Goal: Information Seeking & Learning: Learn about a topic

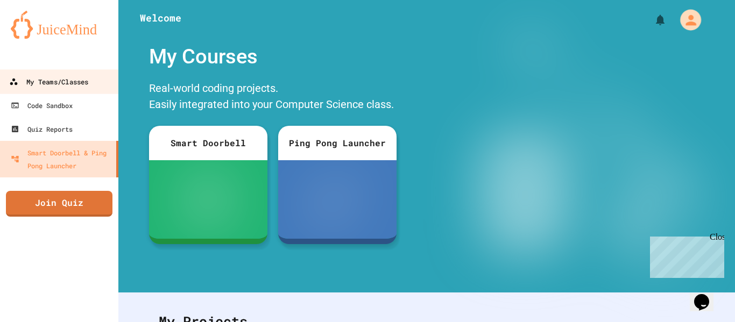
click at [75, 84] on div "My Teams/Classes" at bounding box center [48, 81] width 79 height 13
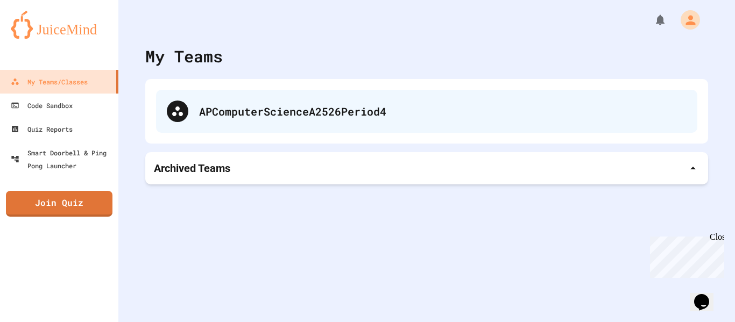
click at [240, 117] on div "APComputerScienceA2526Period4" at bounding box center [442, 111] width 487 height 16
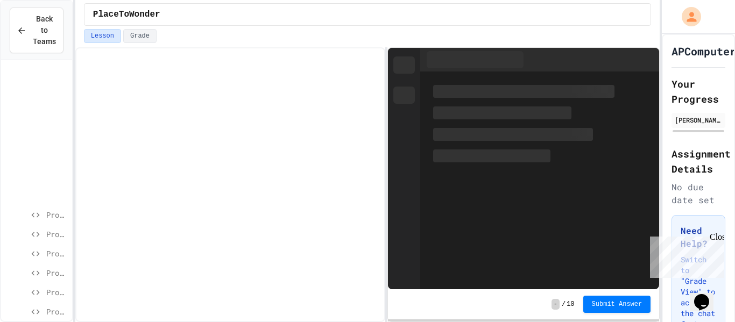
scroll to position [1015, 0]
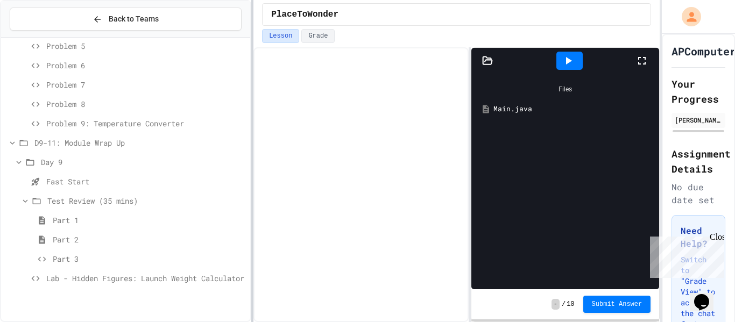
click at [253, 151] on div at bounding box center [252, 161] width 2 height 322
click at [130, 276] on span "Lab - Hidden Figures: Launch Weight Calculator" at bounding box center [146, 278] width 200 height 11
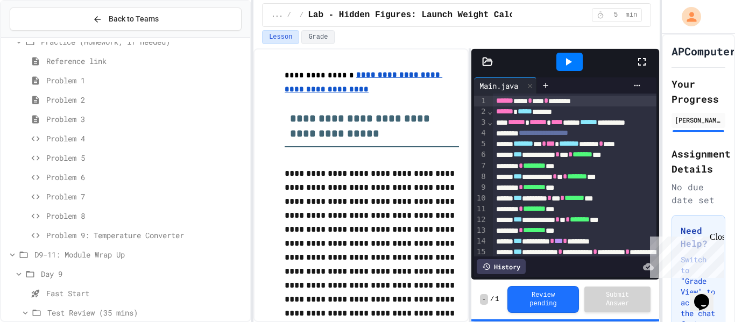
scroll to position [894, 0]
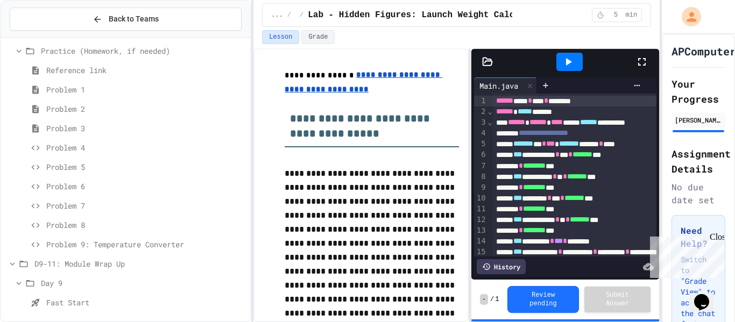
click at [67, 85] on span "Problem 1" at bounding box center [146, 89] width 200 height 11
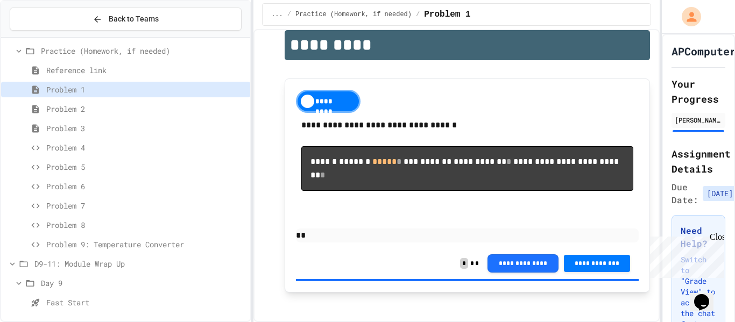
scroll to position [42, 0]
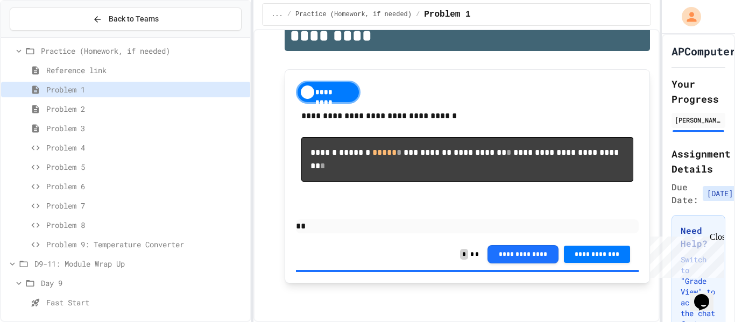
click at [74, 108] on span "Problem 2" at bounding box center [146, 108] width 200 height 11
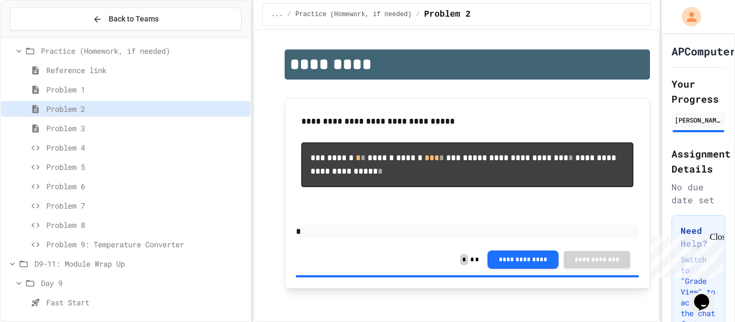
click at [78, 123] on span "Problem 3" at bounding box center [146, 128] width 200 height 11
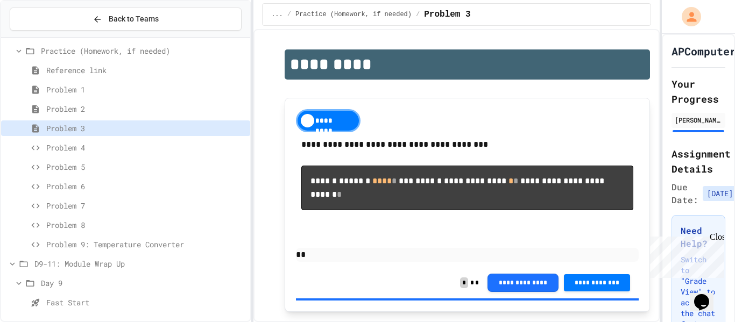
click at [65, 140] on div "Problem 4" at bounding box center [125, 148] width 249 height 16
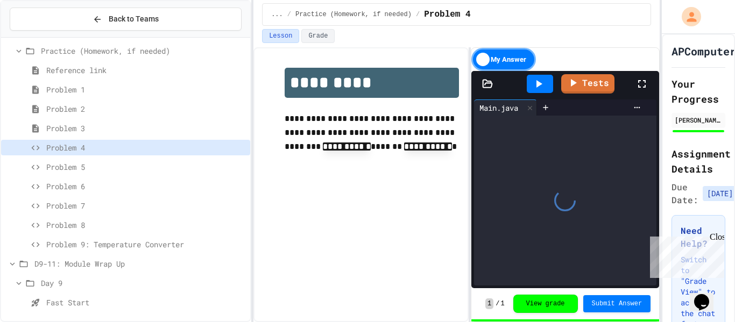
click at [80, 167] on span "Problem 5" at bounding box center [146, 166] width 200 height 11
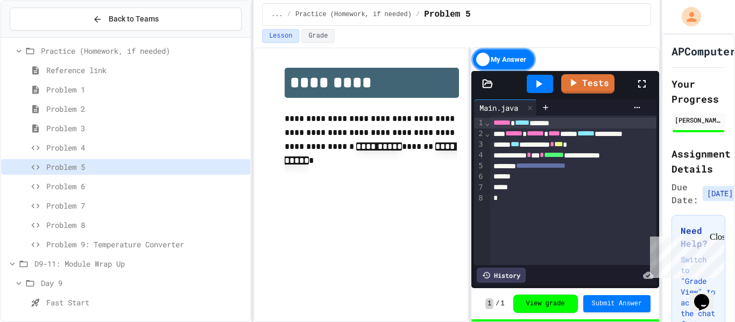
click at [80, 183] on span "Problem 6" at bounding box center [146, 186] width 200 height 11
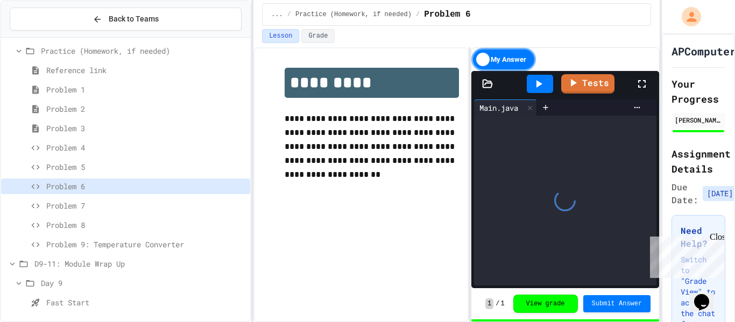
click at [82, 200] on span "Problem 7" at bounding box center [146, 205] width 200 height 11
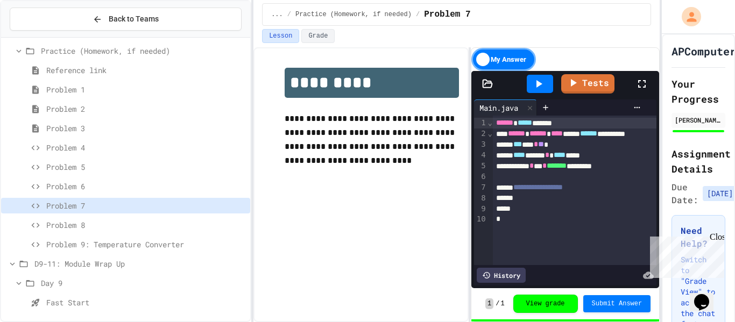
click at [72, 226] on span "Problem 8" at bounding box center [146, 224] width 200 height 11
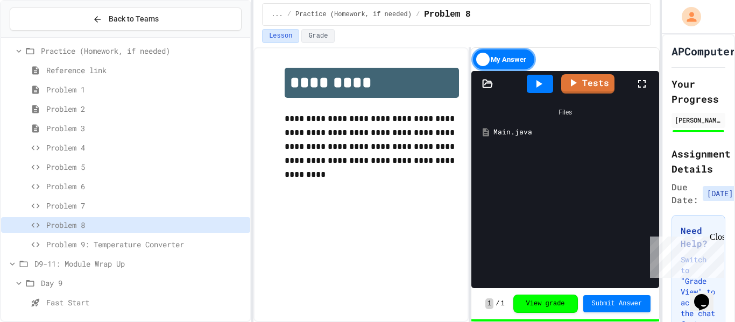
click at [92, 243] on span "Problem 9: Temperature Converter" at bounding box center [146, 244] width 200 height 11
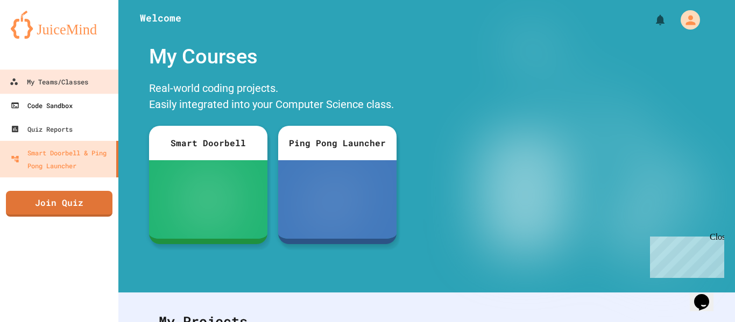
click at [40, 100] on div "Code Sandbox" at bounding box center [42, 105] width 62 height 13
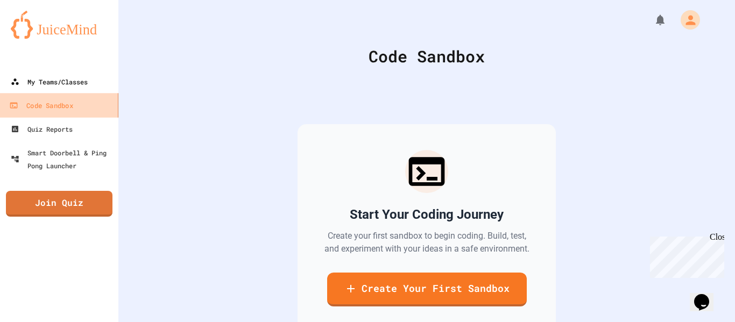
click at [34, 86] on div "My Teams/Classes" at bounding box center [49, 81] width 77 height 13
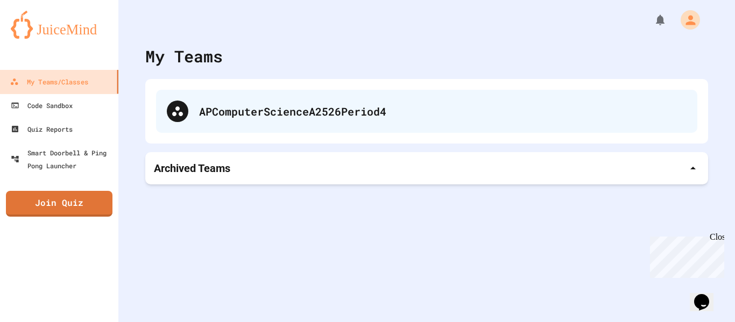
click at [165, 108] on div "APComputerScienceA2526Period4" at bounding box center [426, 111] width 541 height 43
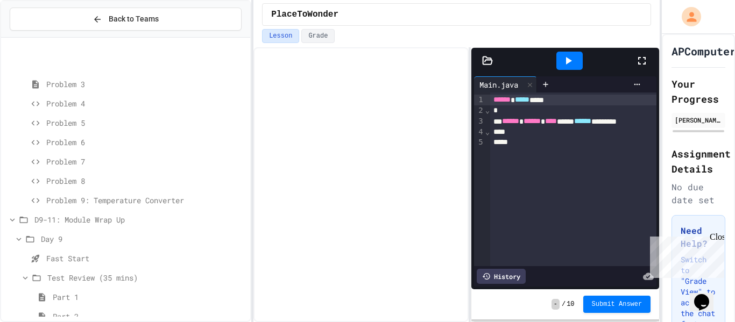
scroll to position [992, 0]
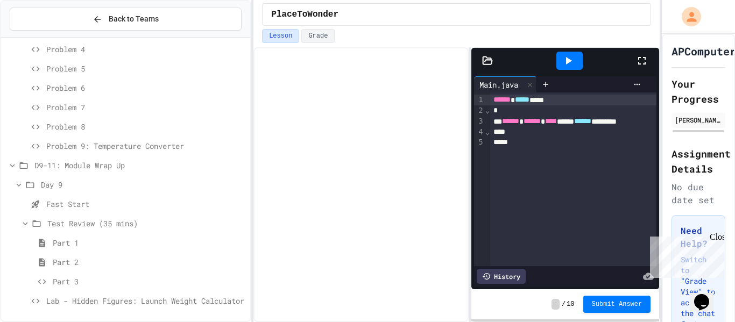
click at [141, 151] on span "Problem 9: Temperature Converter" at bounding box center [146, 145] width 200 height 11
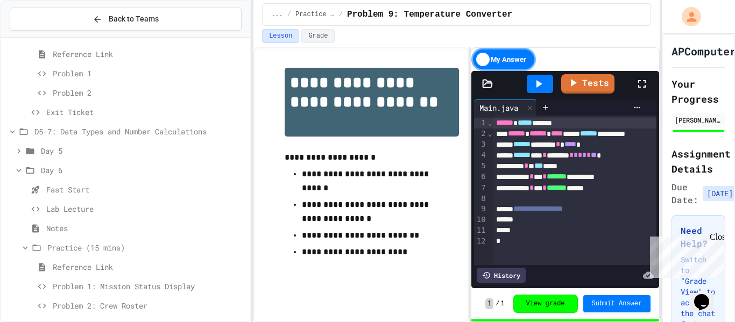
scroll to position [443, 0]
click at [16, 153] on icon at bounding box center [19, 154] width 10 height 10
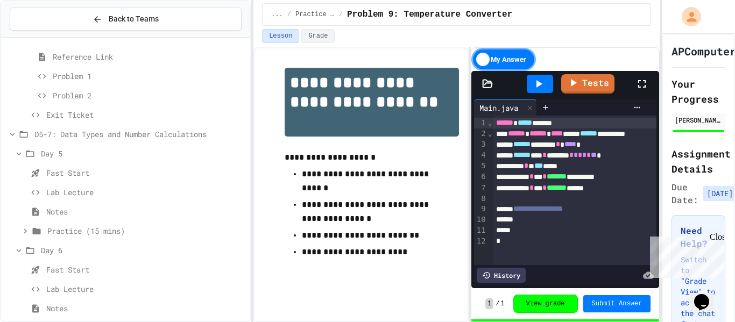
click at [27, 226] on icon at bounding box center [25, 231] width 10 height 10
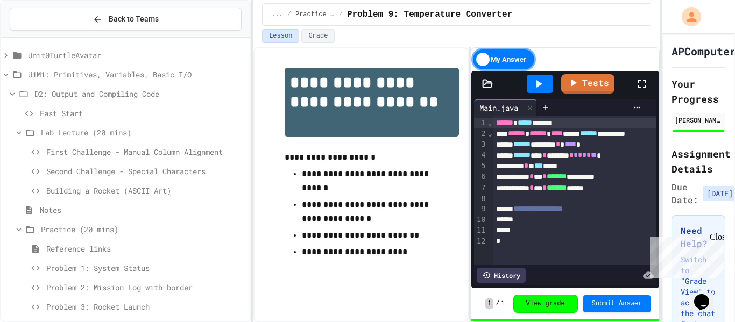
scroll to position [20, 0]
click at [8, 54] on icon at bounding box center [6, 54] width 10 height 10
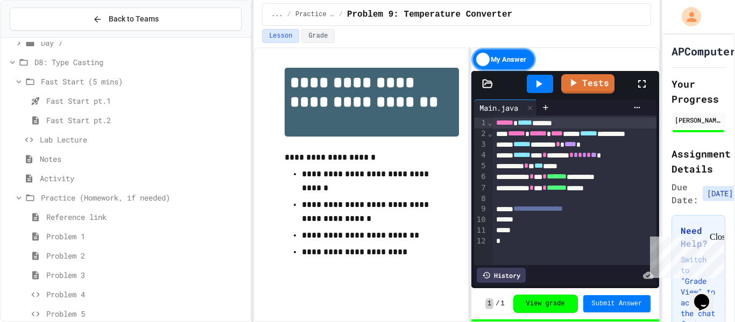
scroll to position [998, 0]
click at [66, 180] on span "Activity" at bounding box center [143, 179] width 206 height 11
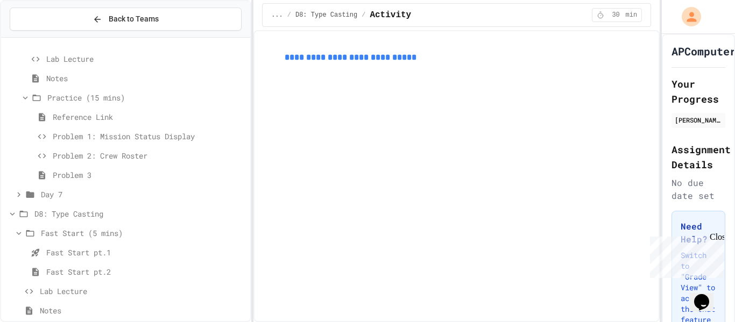
scroll to position [1244, 0]
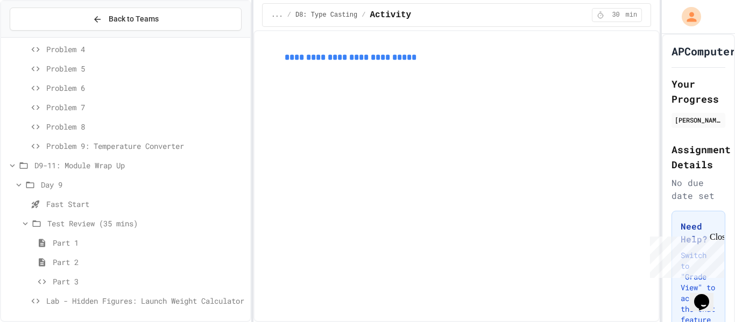
click at [73, 247] on span "Part 1" at bounding box center [149, 242] width 193 height 11
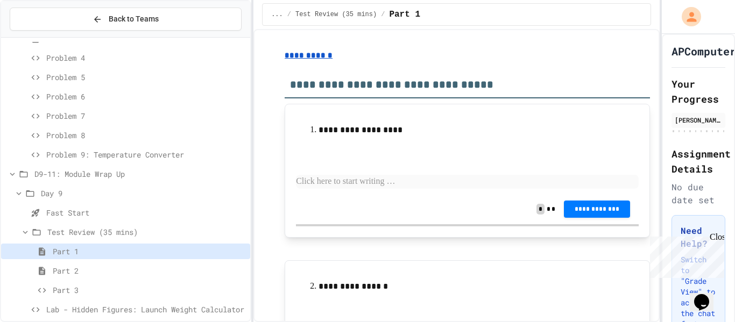
scroll to position [1244, 0]
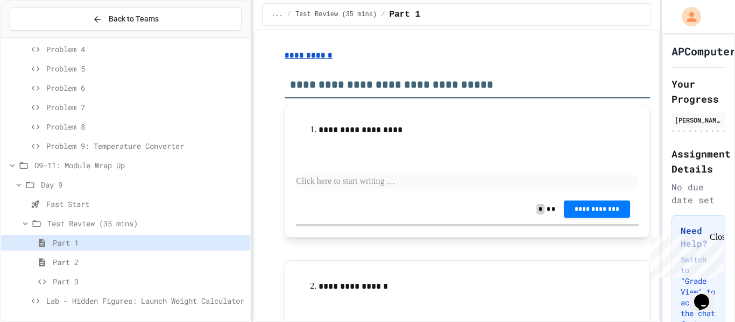
click at [84, 259] on span "Part 2" at bounding box center [149, 262] width 193 height 11
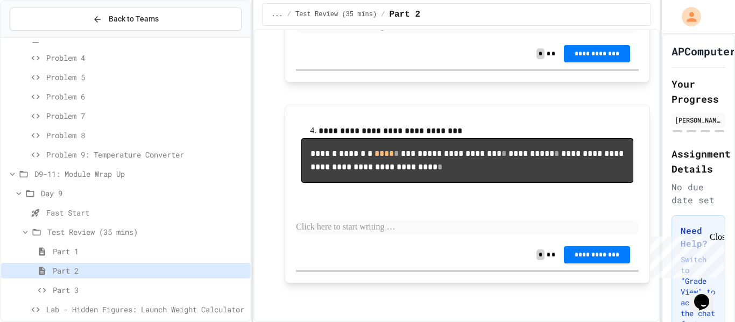
scroll to position [686, 0]
click at [93, 278] on div "Part 2" at bounding box center [125, 271] width 249 height 16
click at [74, 288] on span "Part 3" at bounding box center [149, 290] width 193 height 11
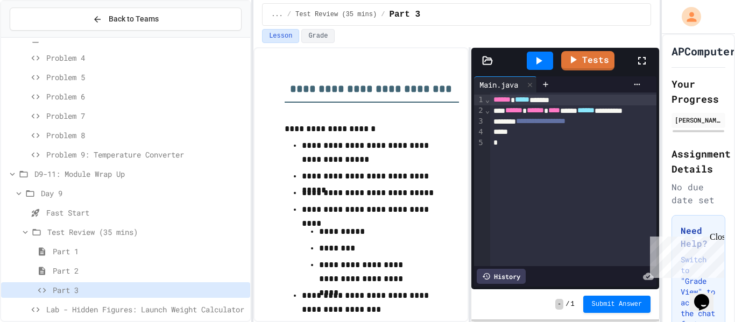
click at [58, 251] on span "Part 1" at bounding box center [149, 251] width 193 height 11
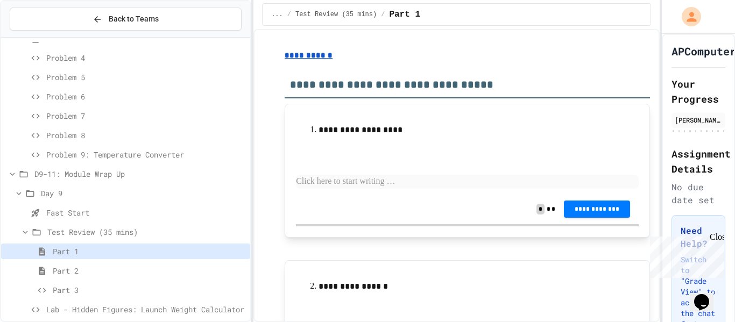
click at [82, 212] on span "Fast Start" at bounding box center [146, 212] width 200 height 11
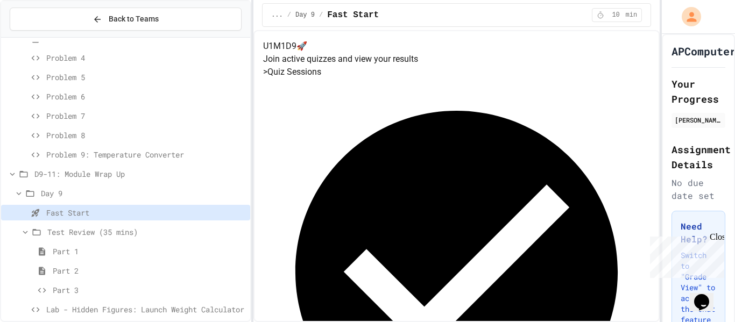
click at [103, 153] on span "Problem 9: Temperature Converter" at bounding box center [146, 154] width 200 height 11
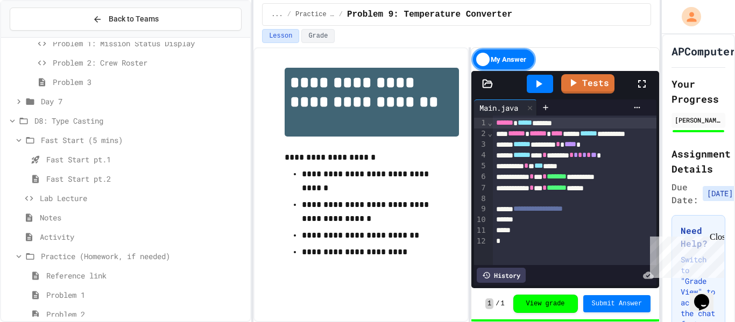
scroll to position [938, 0]
click at [91, 184] on span "Fast Start pt.2" at bounding box center [146, 180] width 200 height 11
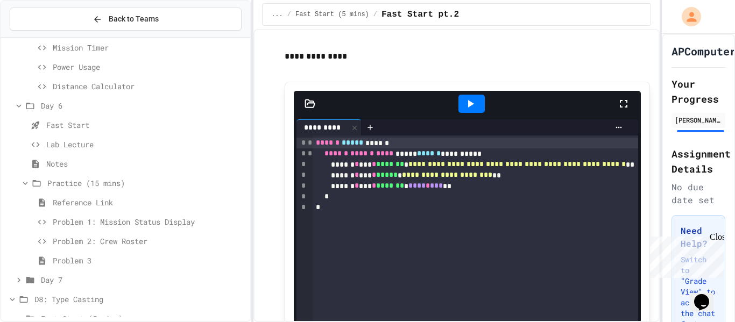
scroll to position [759, 0]
click at [84, 96] on div "Distance Calculator" at bounding box center [125, 89] width 249 height 16
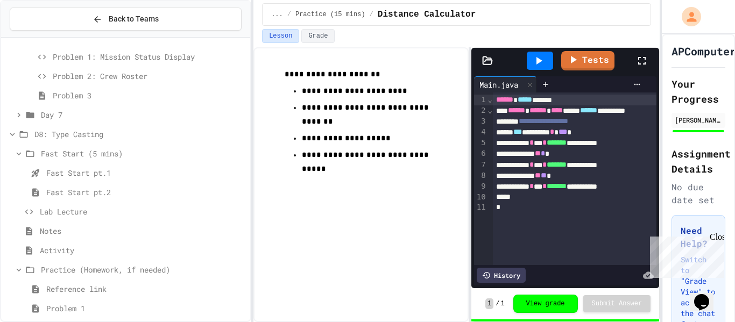
scroll to position [926, 0]
click at [19, 114] on icon at bounding box center [19, 116] width 10 height 10
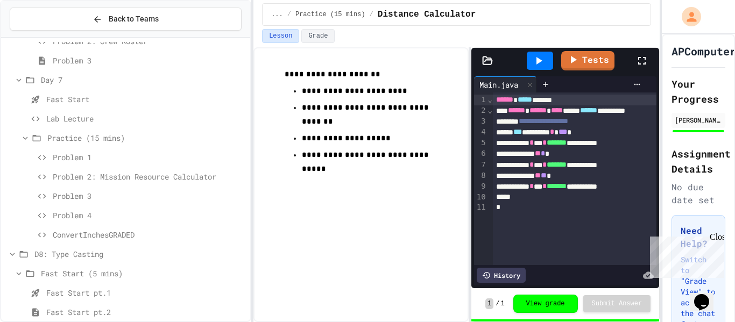
scroll to position [962, 0]
click at [110, 234] on span "ConvertInchesGRADED" at bounding box center [149, 234] width 193 height 11
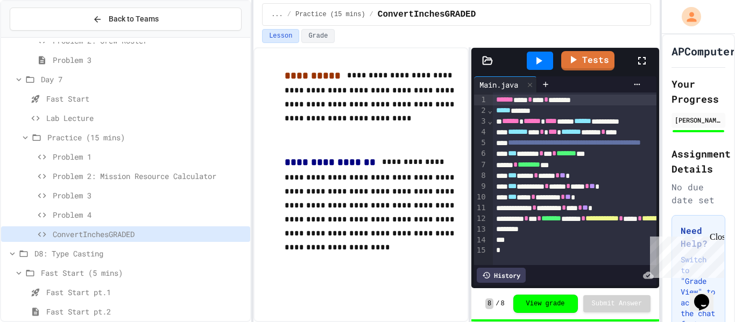
click at [134, 182] on div "Problem 2: Mission Resource Calculator" at bounding box center [125, 176] width 249 height 16
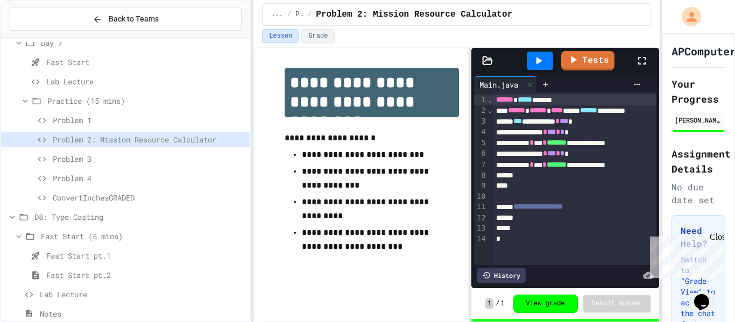
scroll to position [1399, 0]
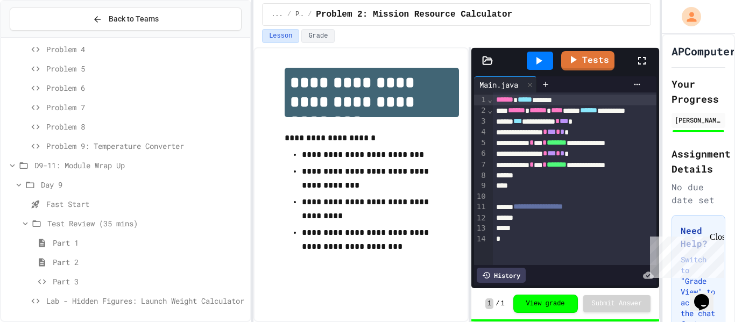
click at [72, 66] on span "Problem 5" at bounding box center [146, 68] width 200 height 11
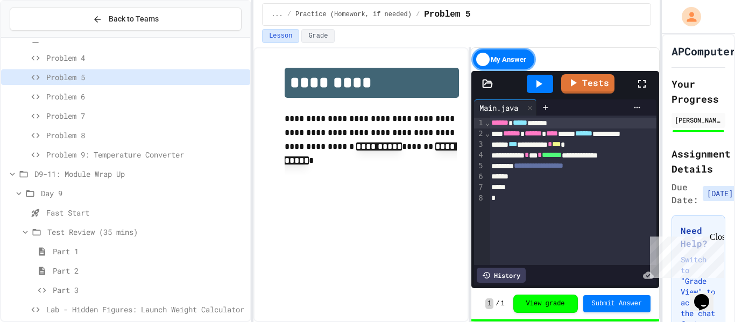
scroll to position [1399, 0]
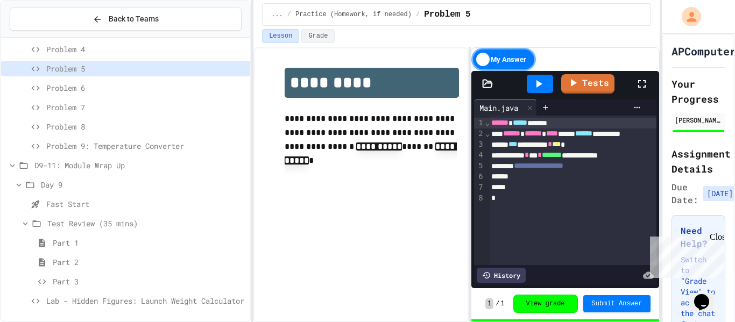
click at [24, 226] on icon at bounding box center [25, 224] width 10 height 10
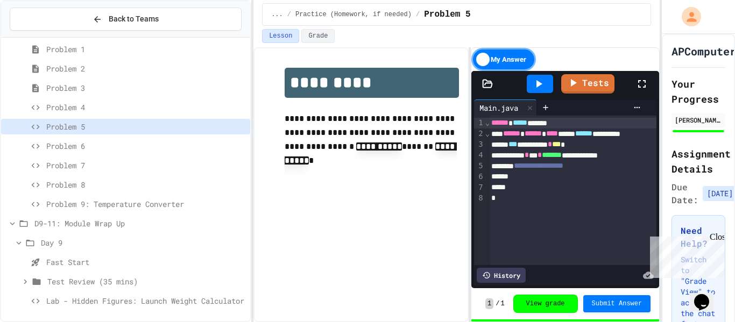
click at [140, 301] on span "Lab - Hidden Figures: Launch Weight Calculator" at bounding box center [146, 300] width 200 height 11
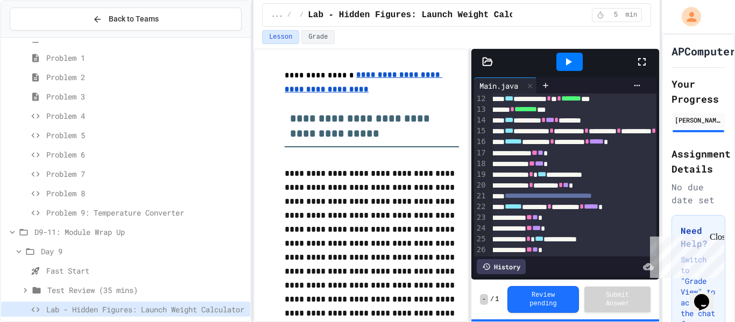
scroll to position [123, 9]
